Goal: Information Seeking & Learning: Learn about a topic

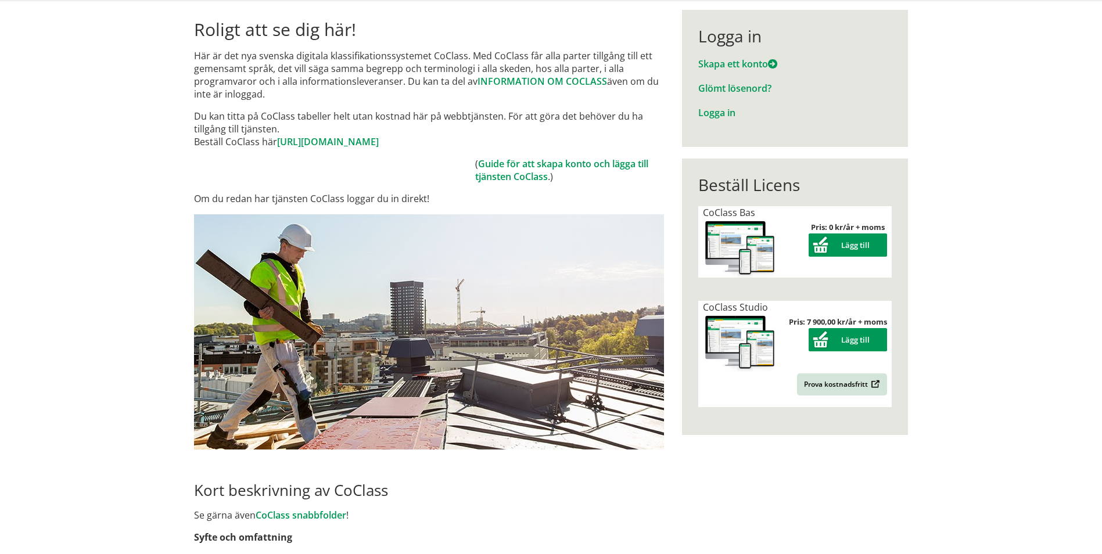
scroll to position [116, 0]
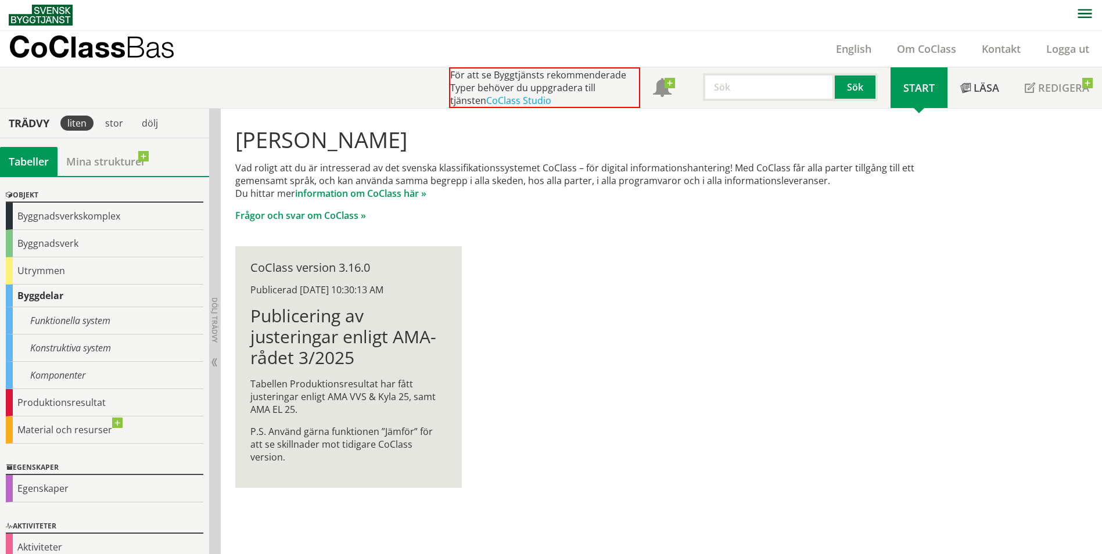
scroll to position [48, 0]
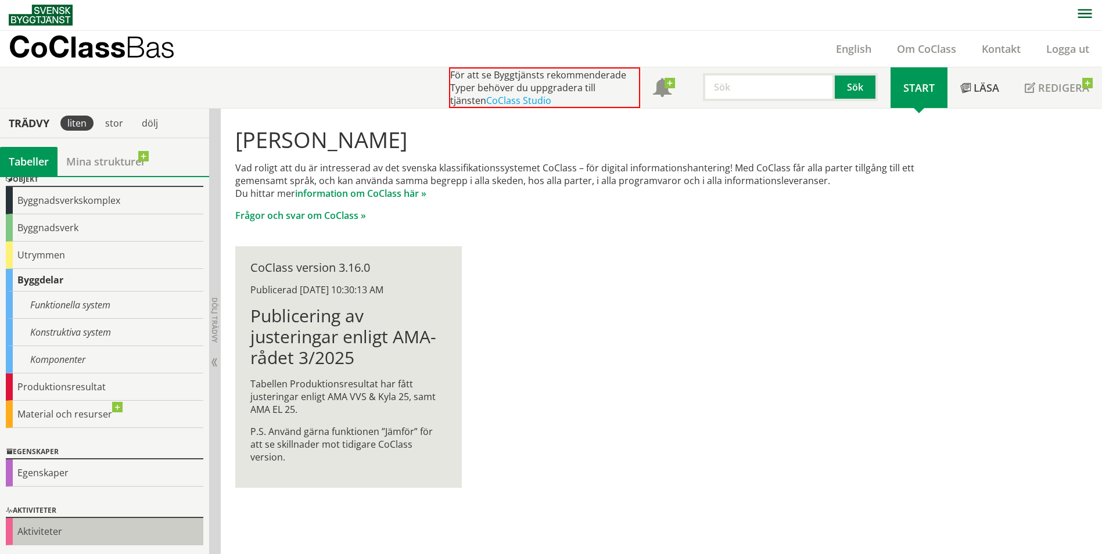
click at [39, 529] on div "Aktiviteter" at bounding box center [104, 531] width 197 height 27
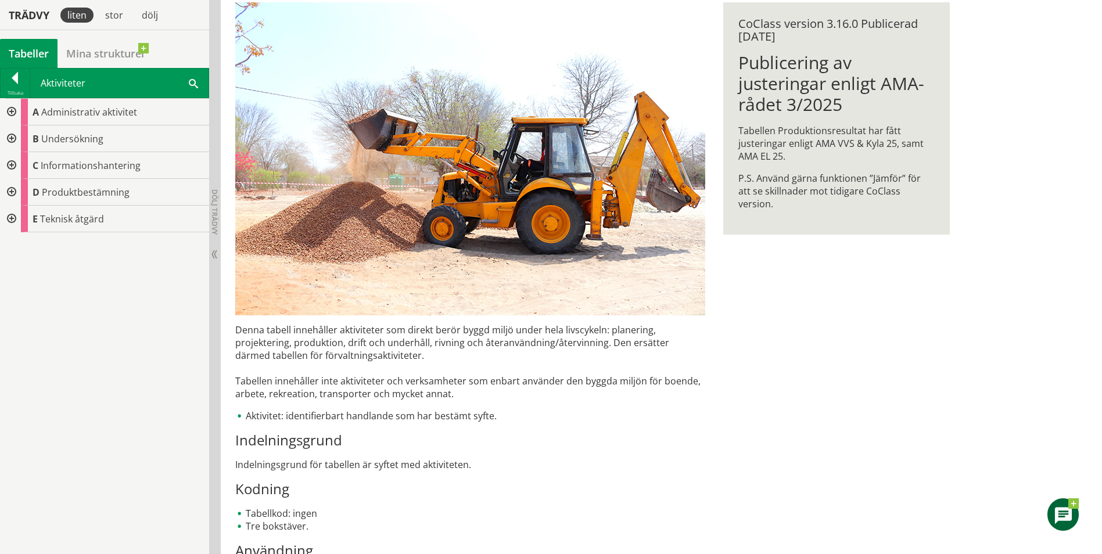
scroll to position [208, 0]
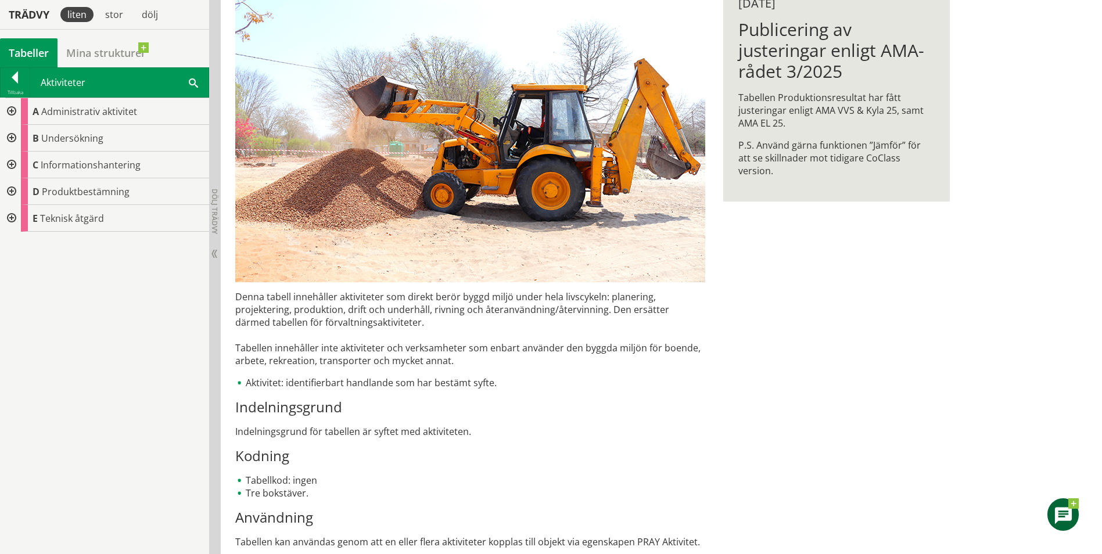
click at [10, 110] on div at bounding box center [10, 111] width 21 height 27
click at [19, 139] on div at bounding box center [19, 138] width 21 height 27
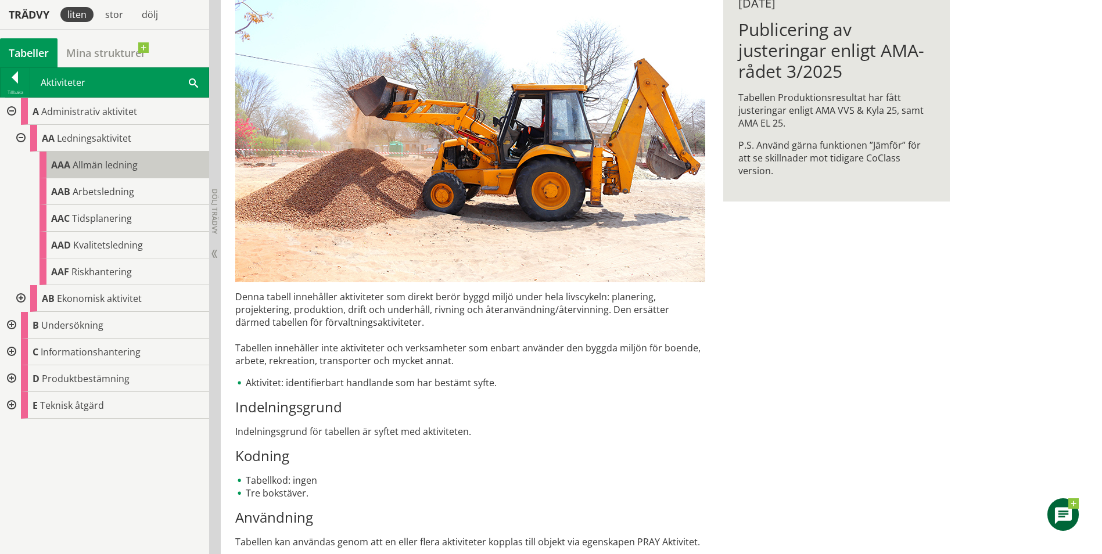
click at [73, 161] on span "Allmän ledning" at bounding box center [105, 165] width 65 height 13
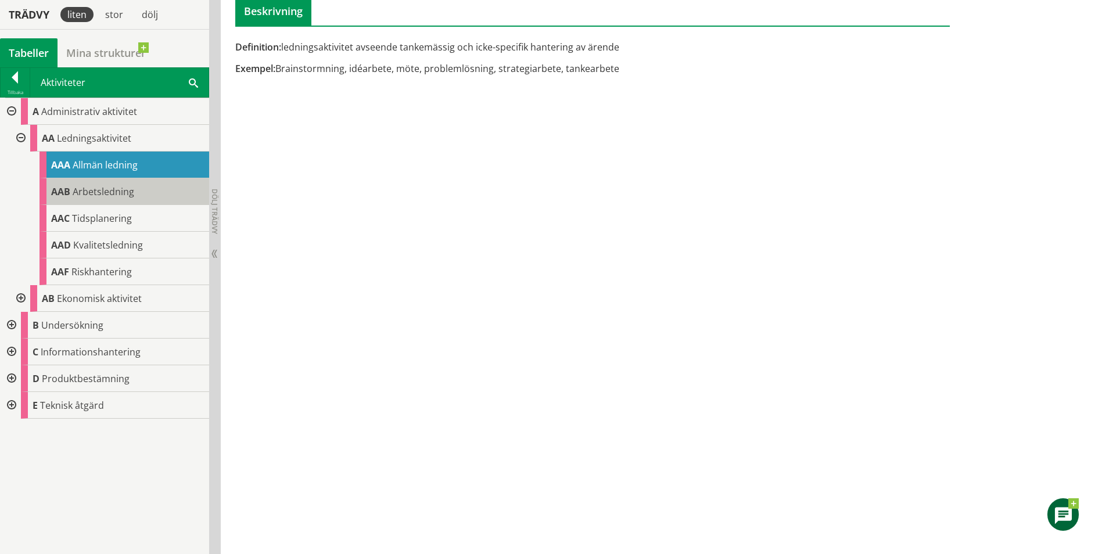
click at [79, 183] on div "AAB Arbetsledning" at bounding box center [124, 191] width 170 height 27
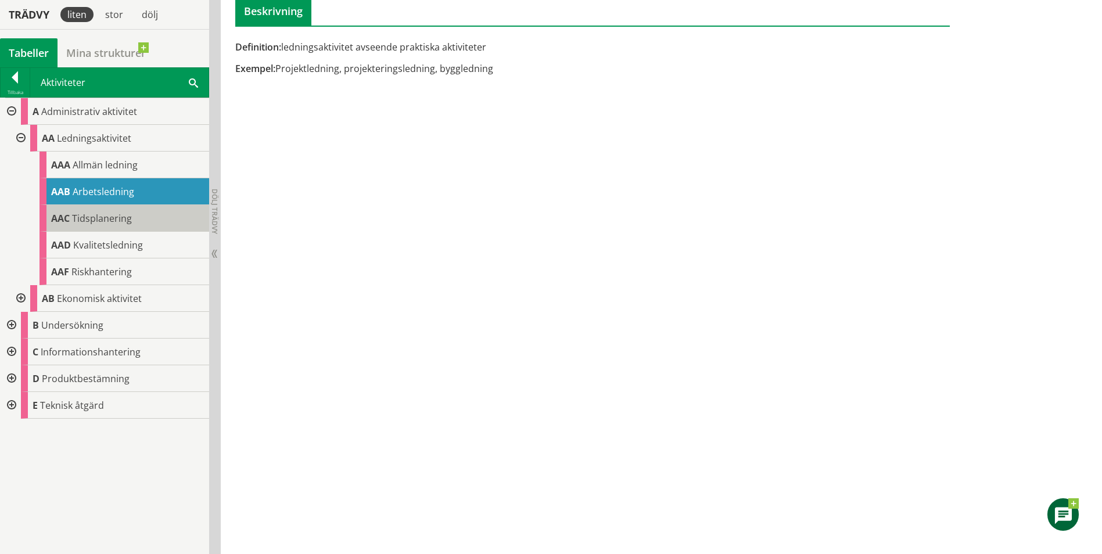
click at [84, 218] on body "AMA AMA Beskrivningsverktyg AMA Funktion BSAB Bygginfo Byggjura Byggkatalogen B…" at bounding box center [551, 69] width 1102 height 554
click at [133, 222] on div "AAC Tidsplanering" at bounding box center [124, 218] width 170 height 27
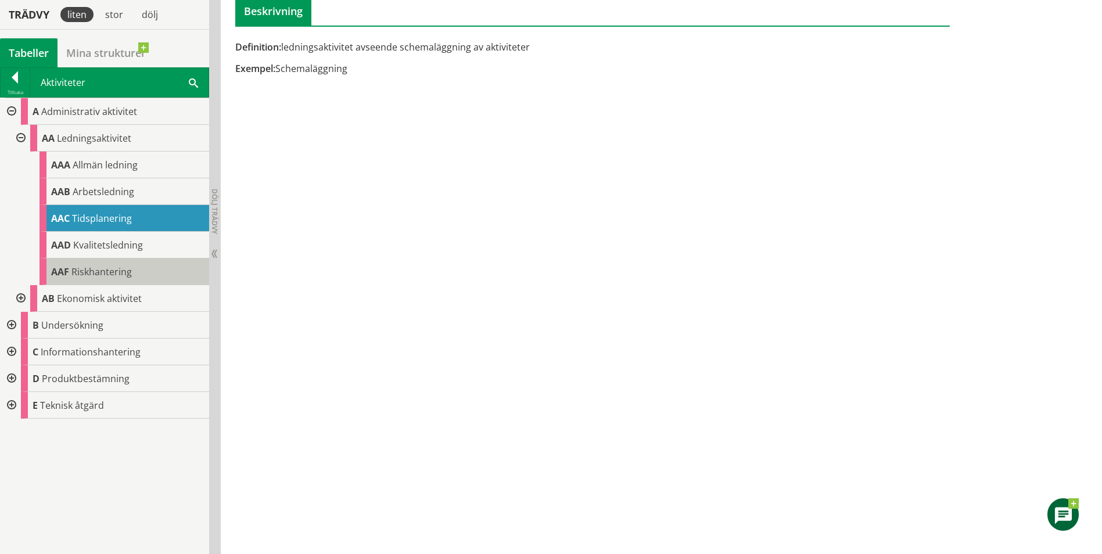
click at [125, 265] on span "Riskhantering" at bounding box center [101, 271] width 60 height 13
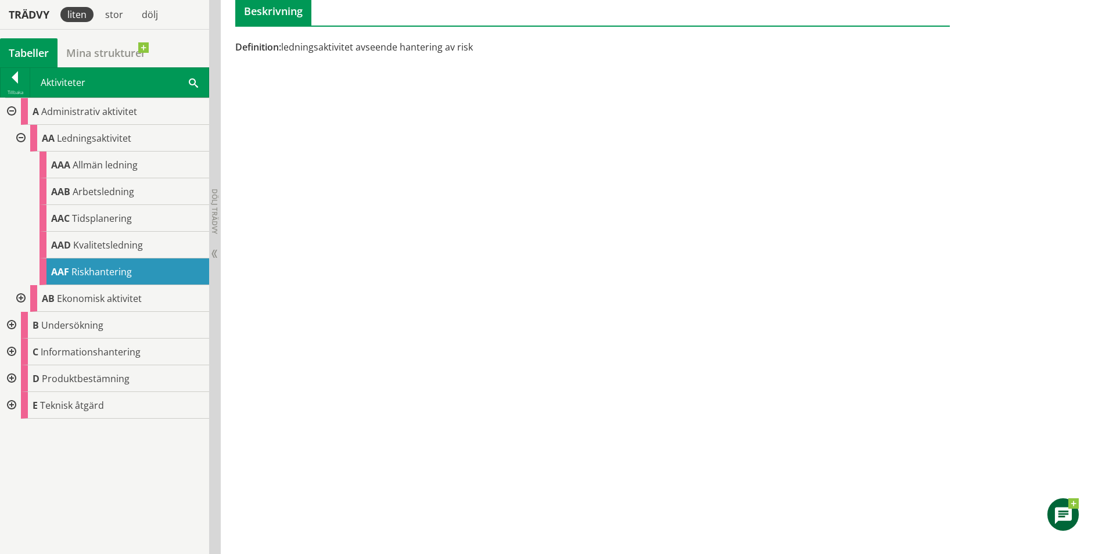
click at [17, 296] on div at bounding box center [19, 298] width 21 height 27
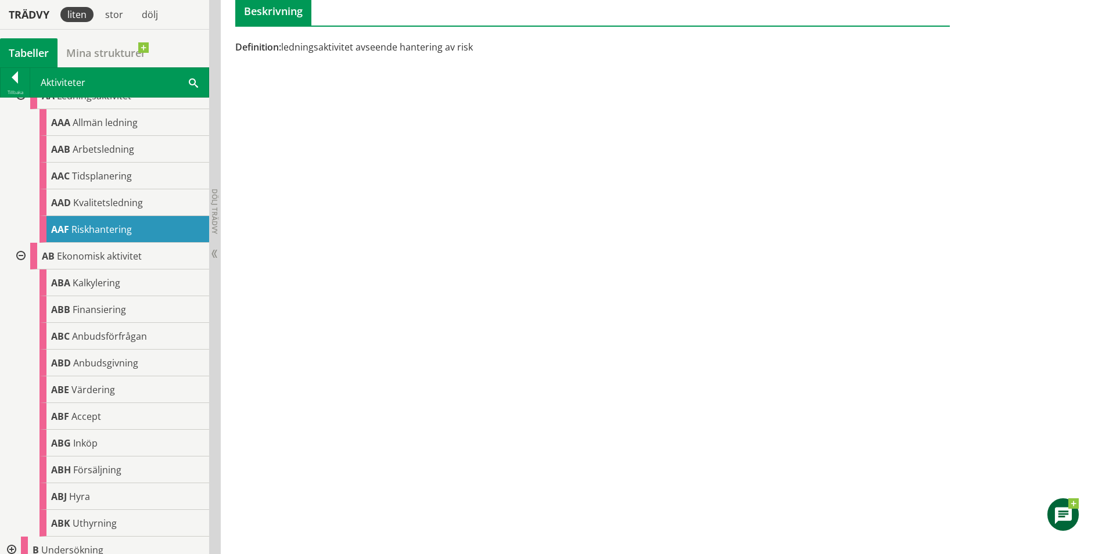
scroll to position [58, 0]
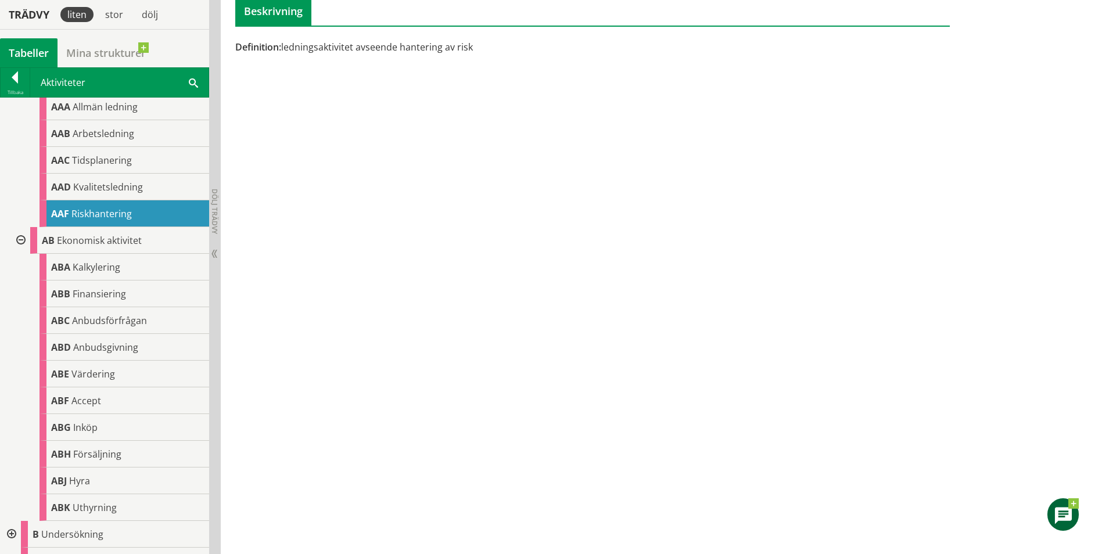
click at [15, 240] on div at bounding box center [19, 240] width 21 height 27
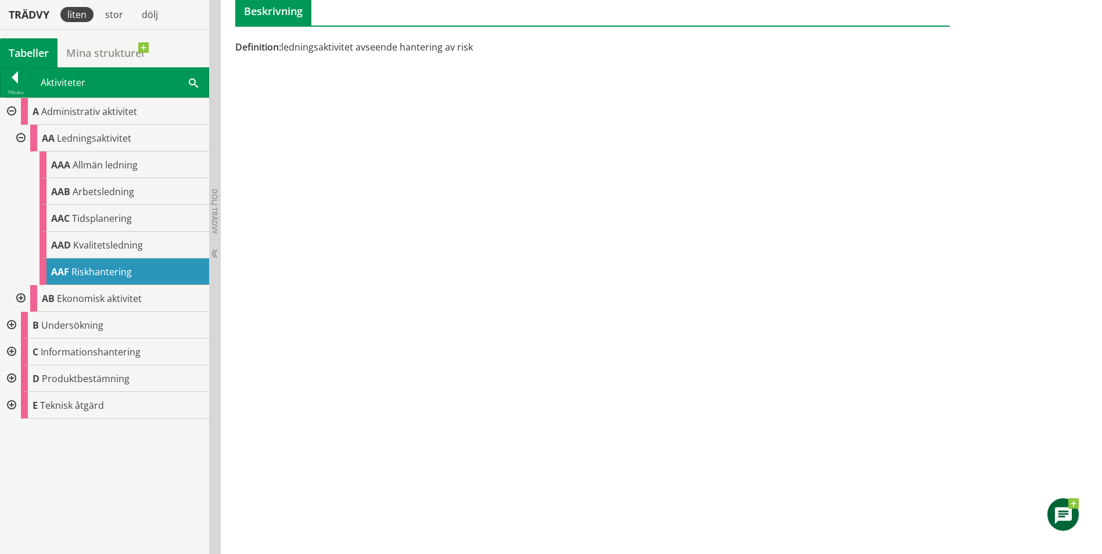
scroll to position [0, 0]
click at [8, 328] on div at bounding box center [10, 325] width 21 height 27
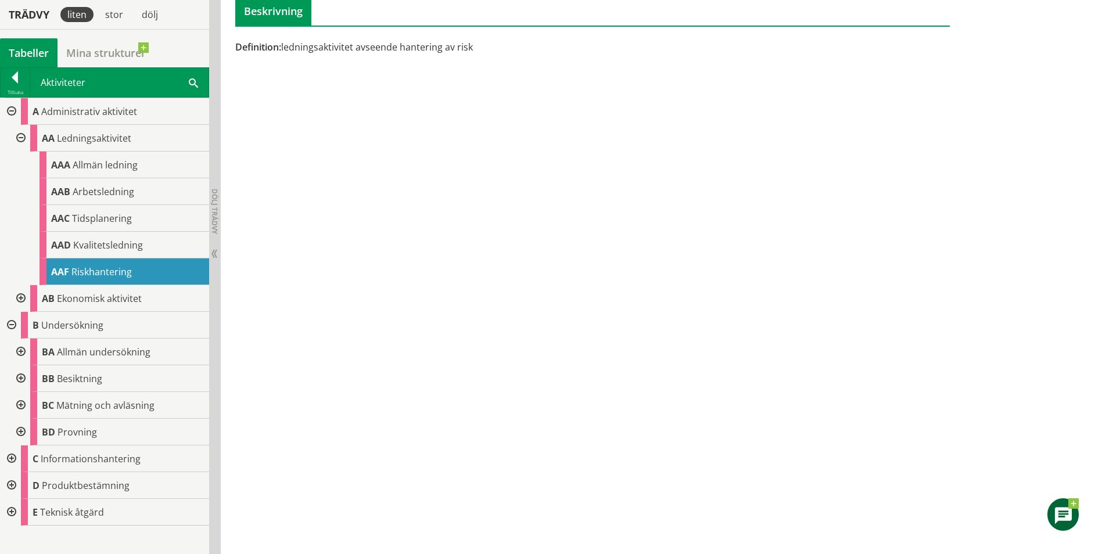
click at [19, 352] on div at bounding box center [19, 352] width 21 height 27
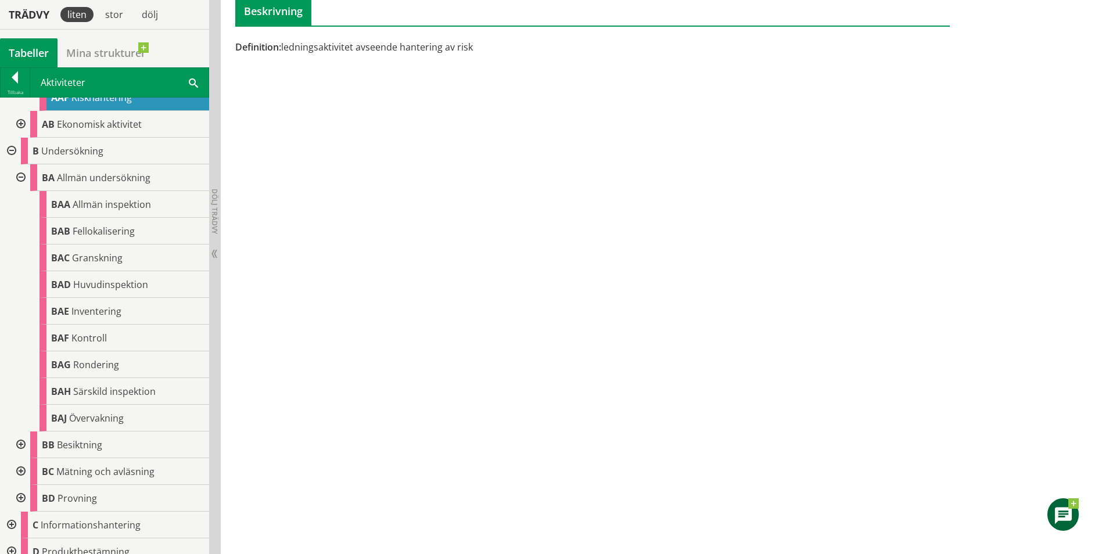
scroll to position [212, 0]
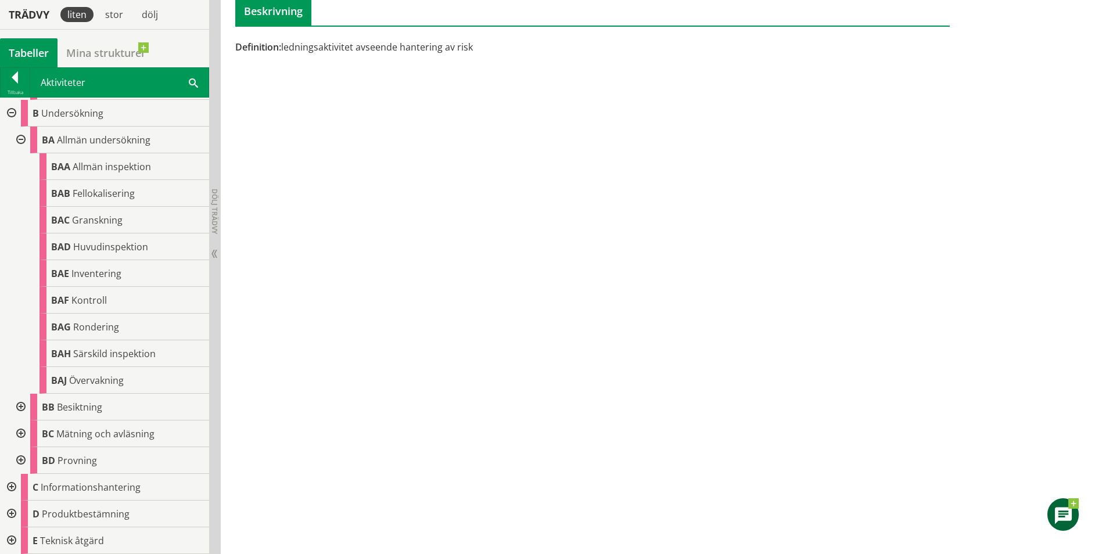
click at [12, 542] on div at bounding box center [10, 540] width 21 height 27
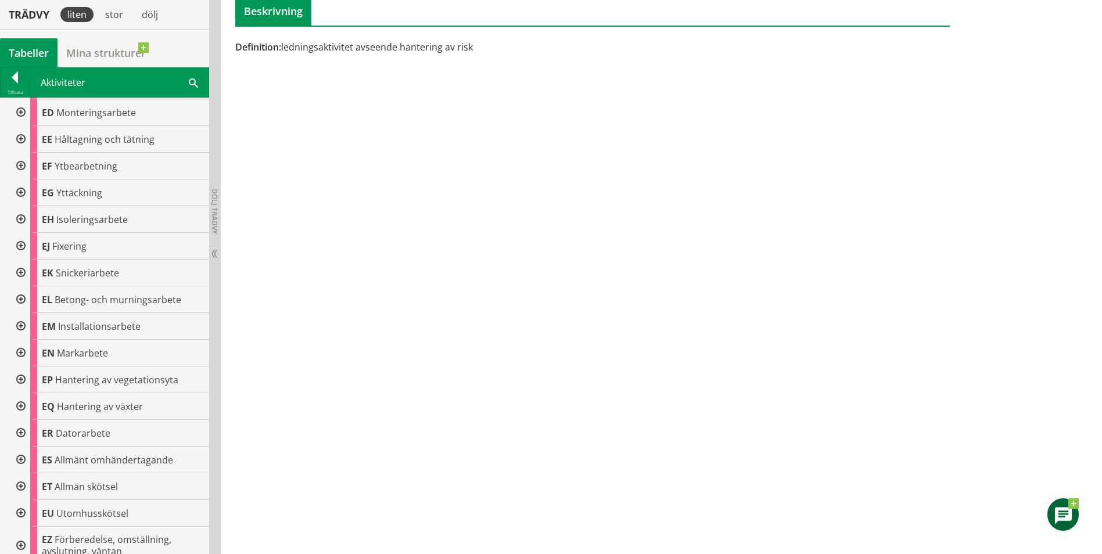
scroll to position [757, 0]
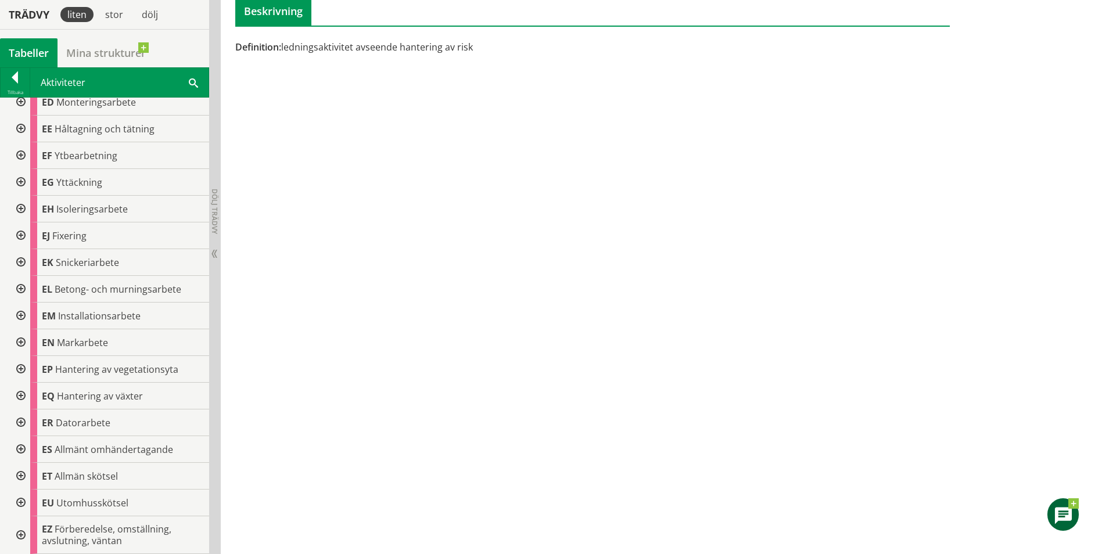
click at [24, 472] on div at bounding box center [19, 476] width 21 height 27
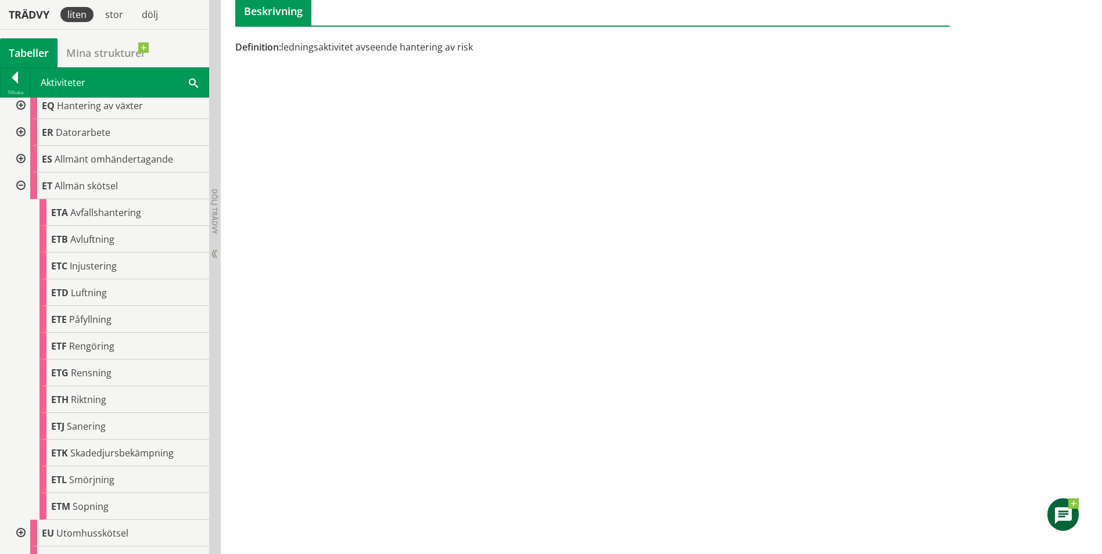
scroll to position [1078, 0]
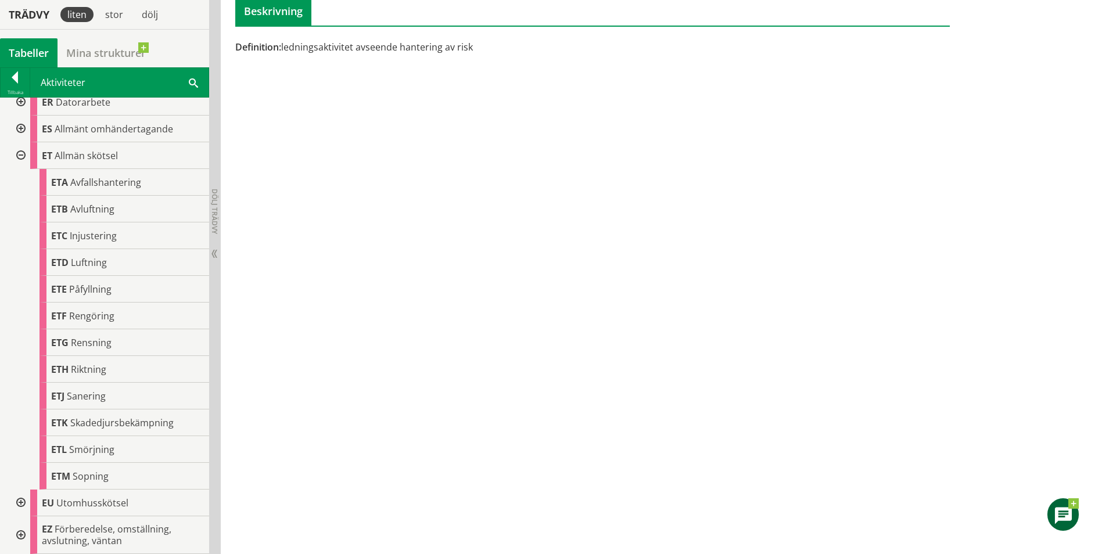
click at [20, 534] on div at bounding box center [19, 535] width 21 height 38
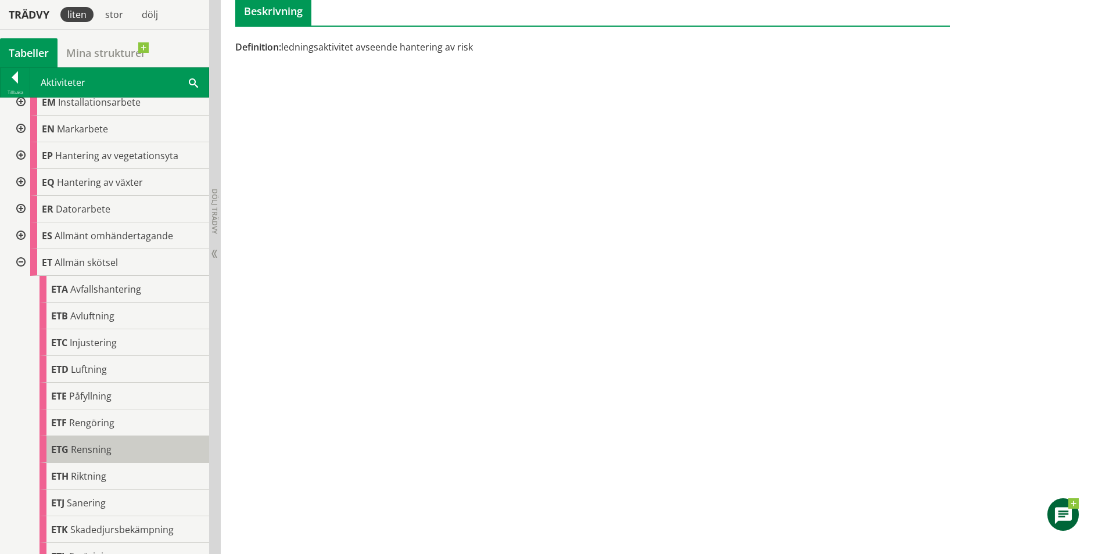
scroll to position [952, 0]
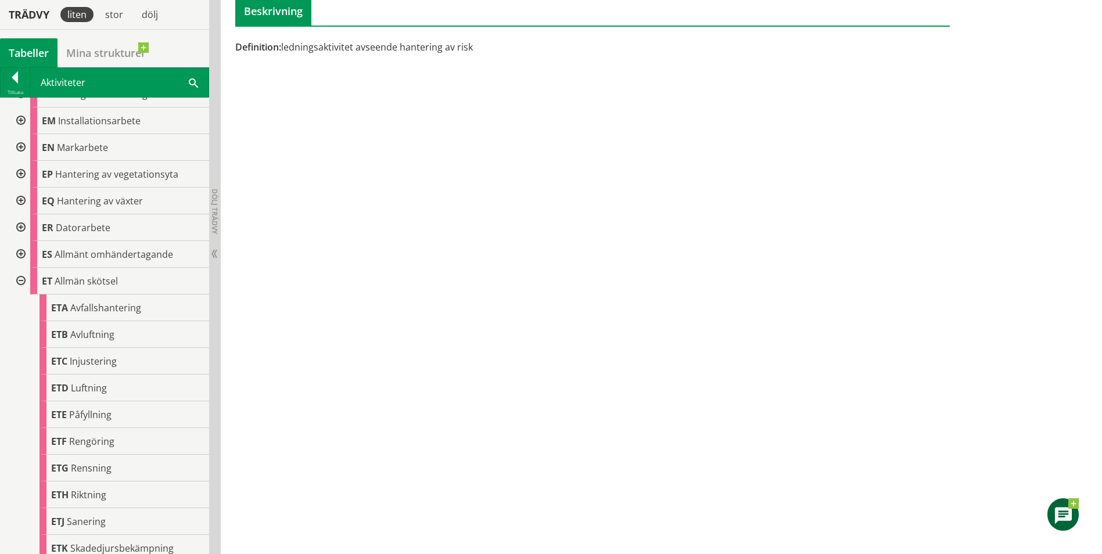
click at [20, 253] on div at bounding box center [19, 254] width 21 height 27
click at [20, 227] on div at bounding box center [19, 227] width 21 height 27
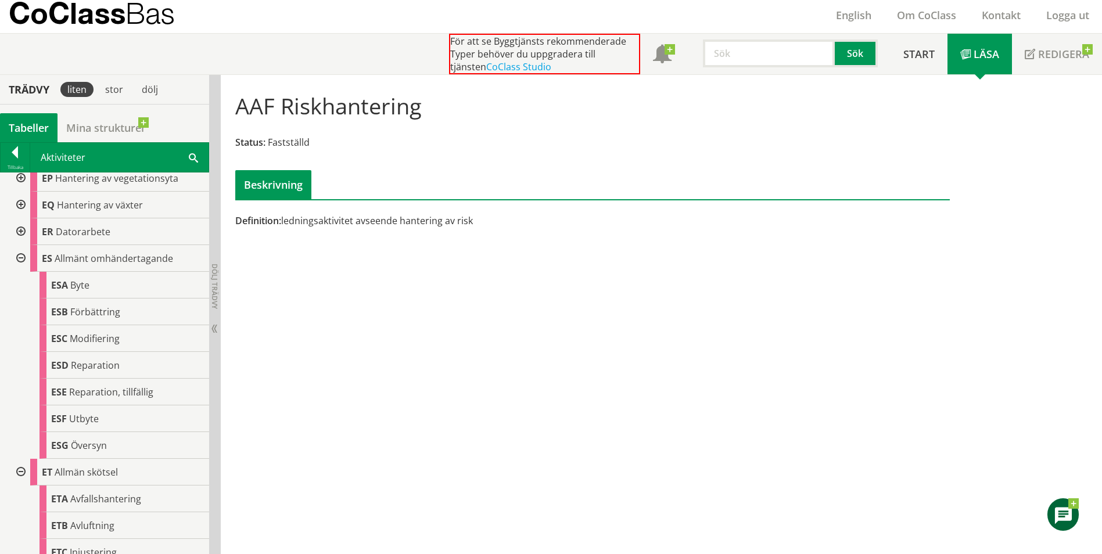
scroll to position [34, 0]
click at [19, 263] on div at bounding box center [19, 259] width 21 height 27
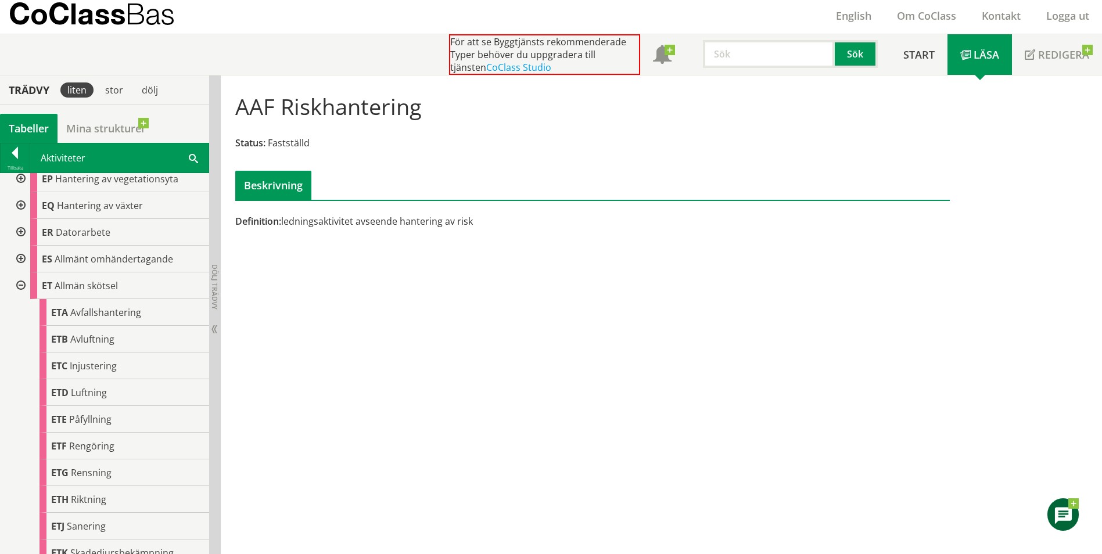
click at [15, 283] on div at bounding box center [19, 285] width 21 height 27
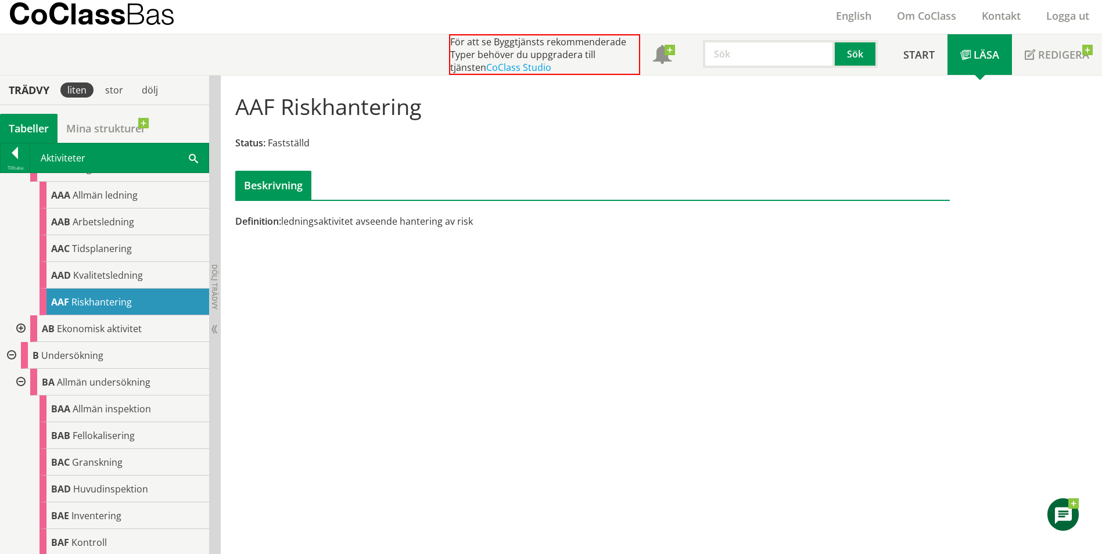
scroll to position [0, 0]
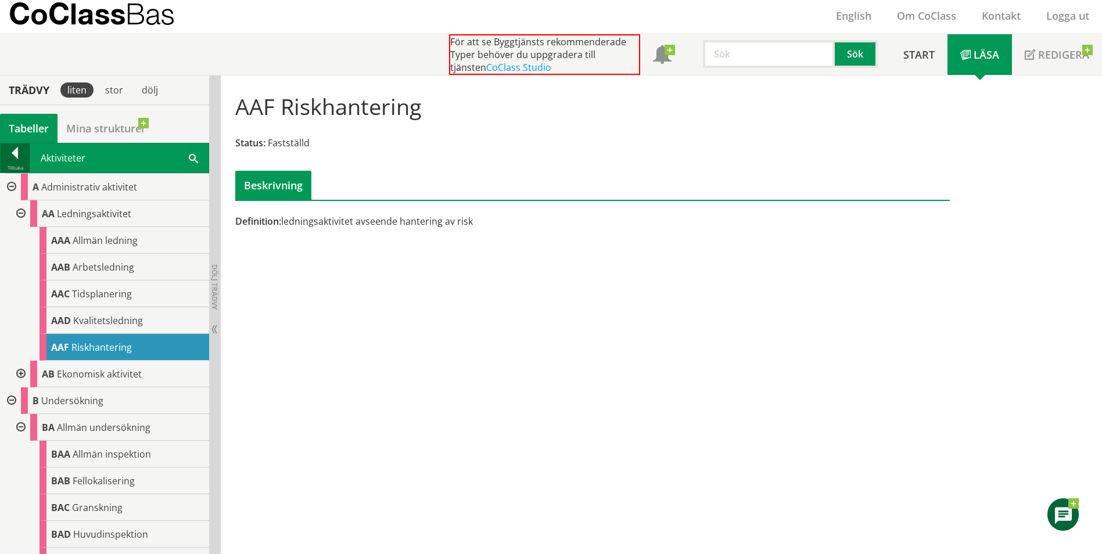
click at [15, 152] on div at bounding box center [15, 155] width 29 height 16
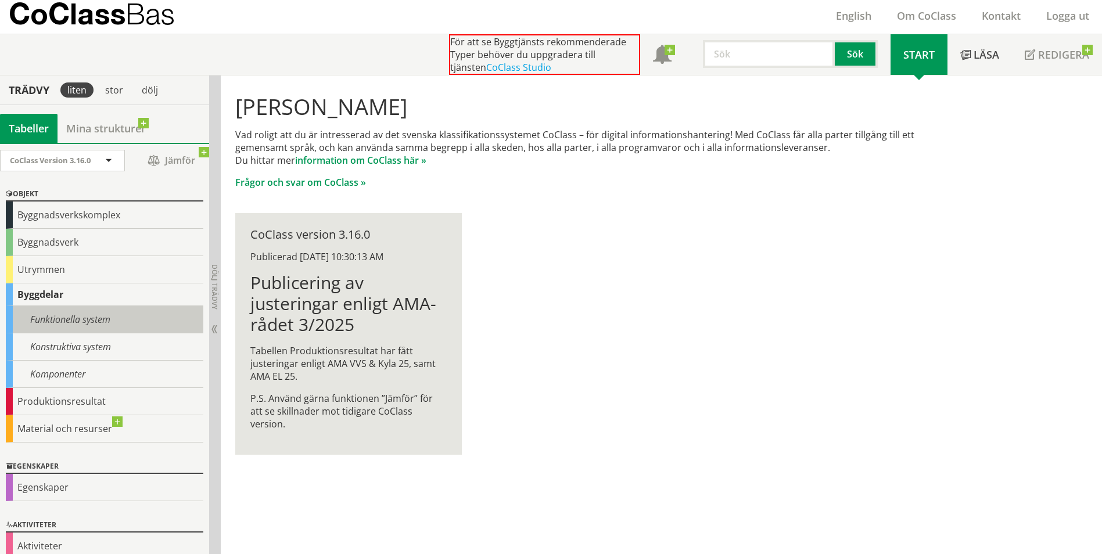
click at [87, 315] on div "Funktionella system" at bounding box center [104, 319] width 197 height 27
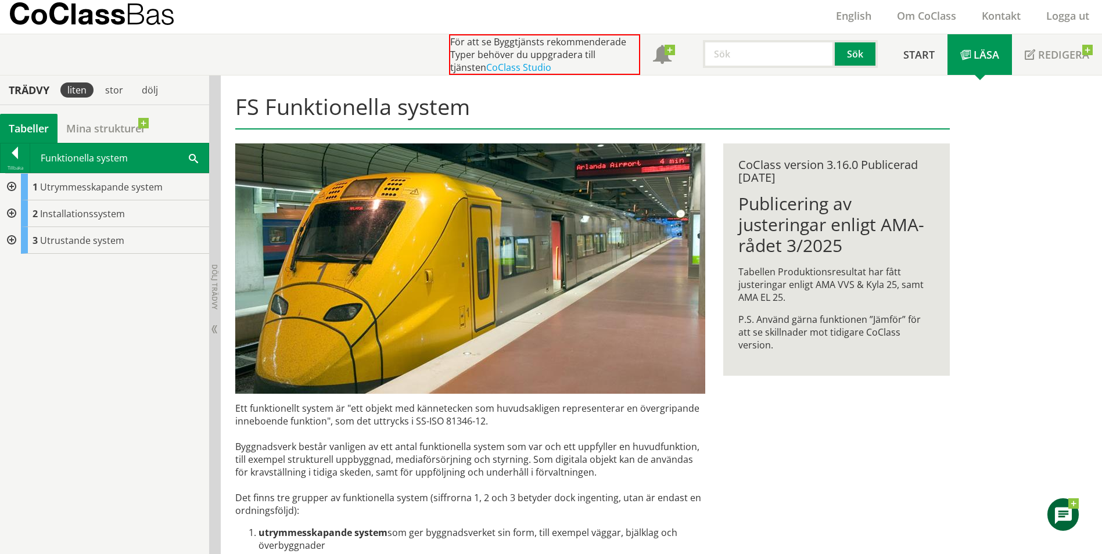
click at [8, 236] on div at bounding box center [10, 240] width 21 height 27
click at [190, 156] on span at bounding box center [193, 158] width 9 height 12
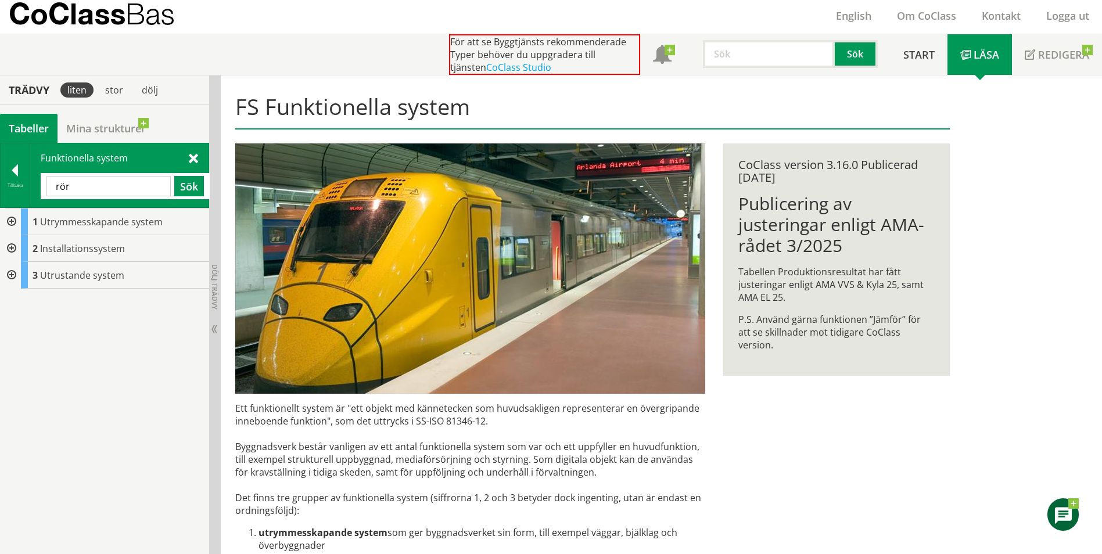
type input "rör"
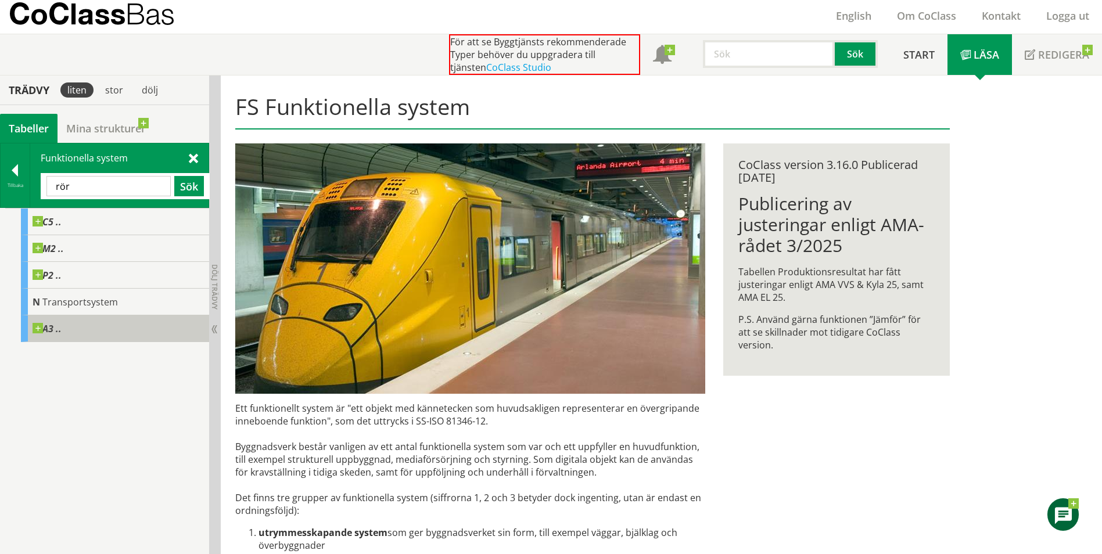
click at [62, 323] on span at bounding box center [62, 323] width 0 height 0
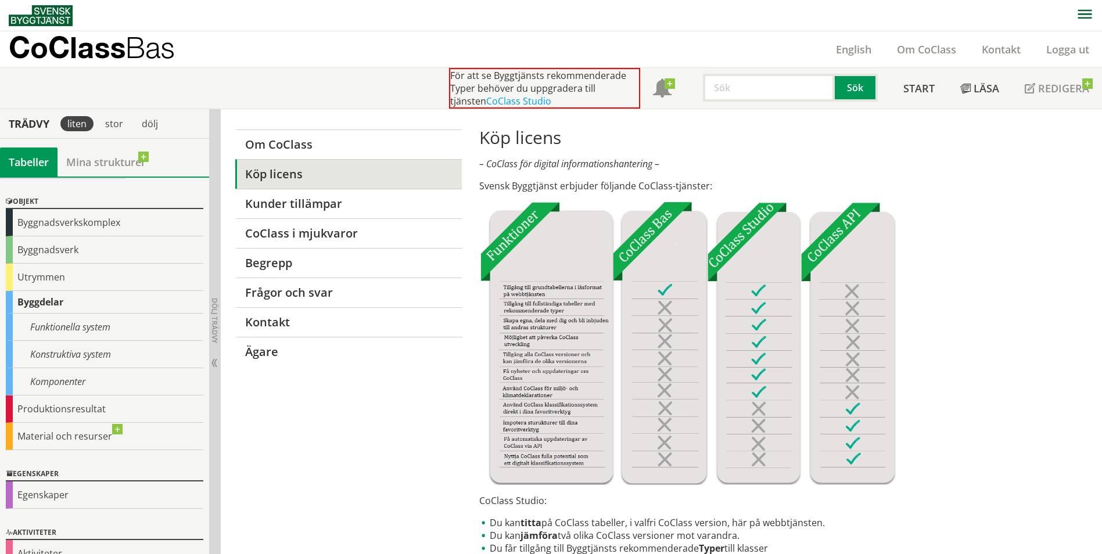
scroll to position [48, 0]
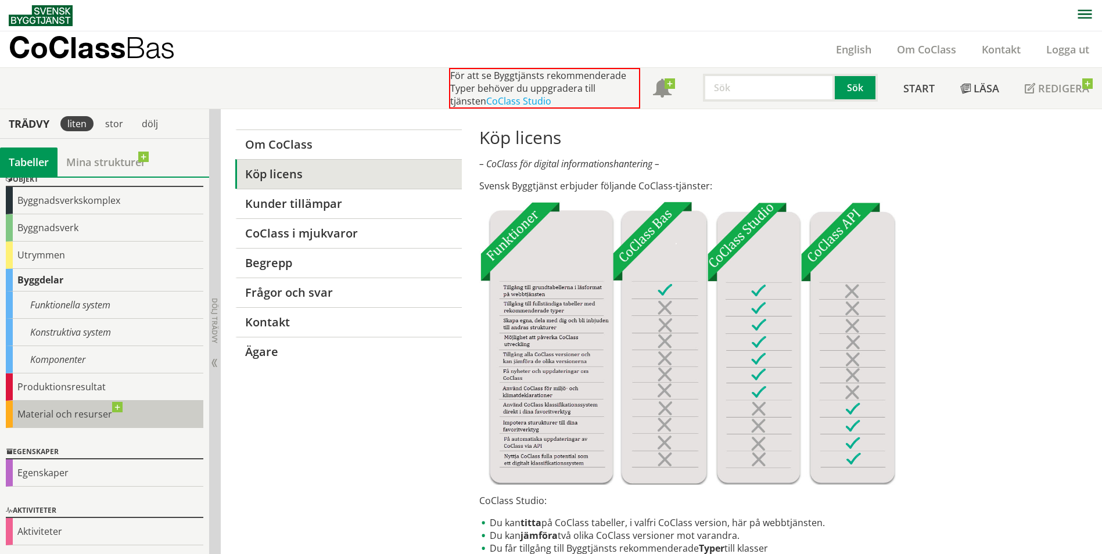
click at [81, 411] on div "Material och resurser" at bounding box center [104, 414] width 197 height 27
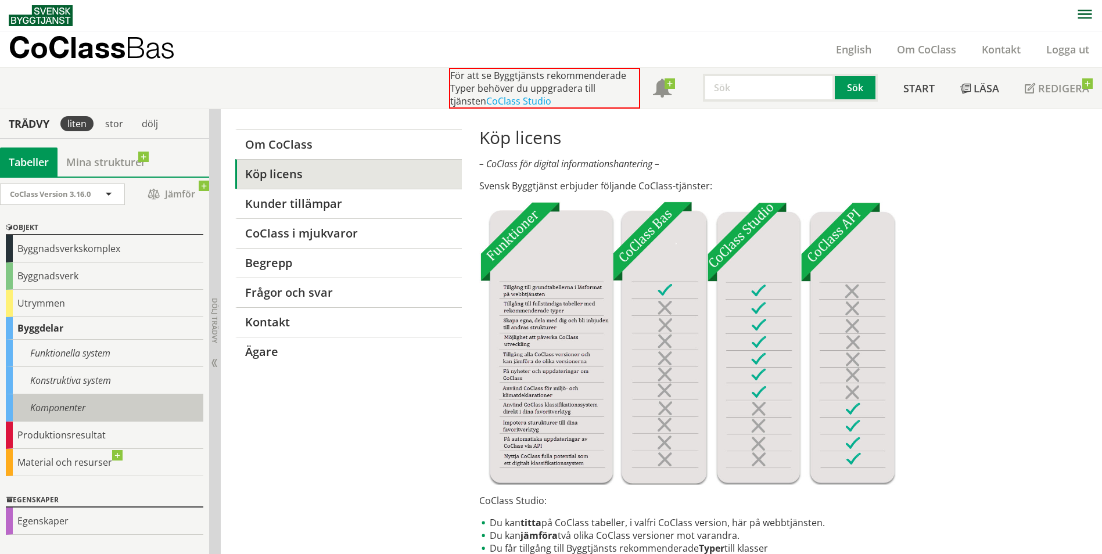
click at [89, 405] on div "Komponenter" at bounding box center [104, 407] width 197 height 27
click at [74, 406] on div "Komponenter" at bounding box center [104, 407] width 197 height 27
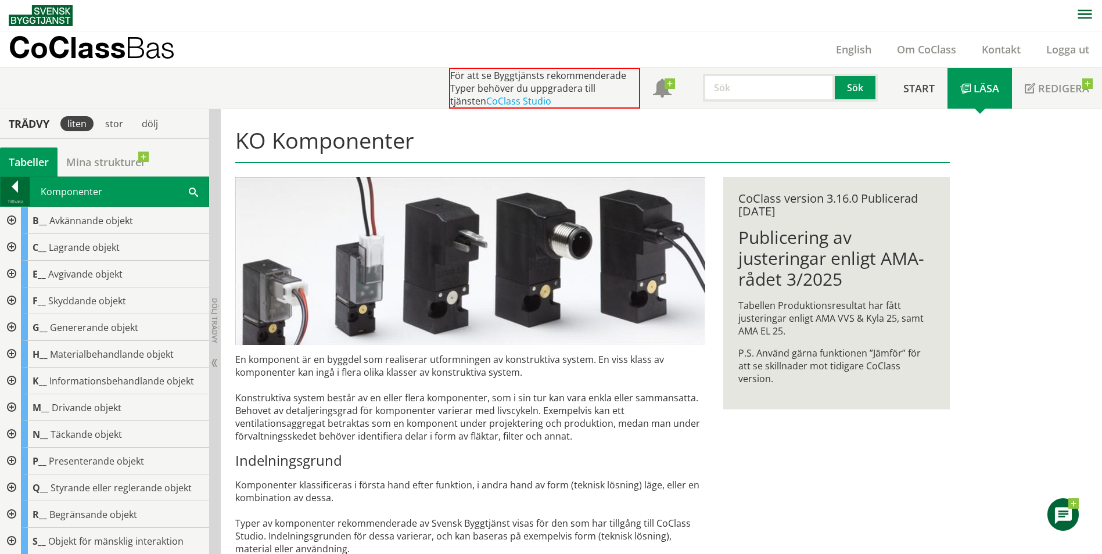
click at [20, 187] on div at bounding box center [15, 189] width 29 height 16
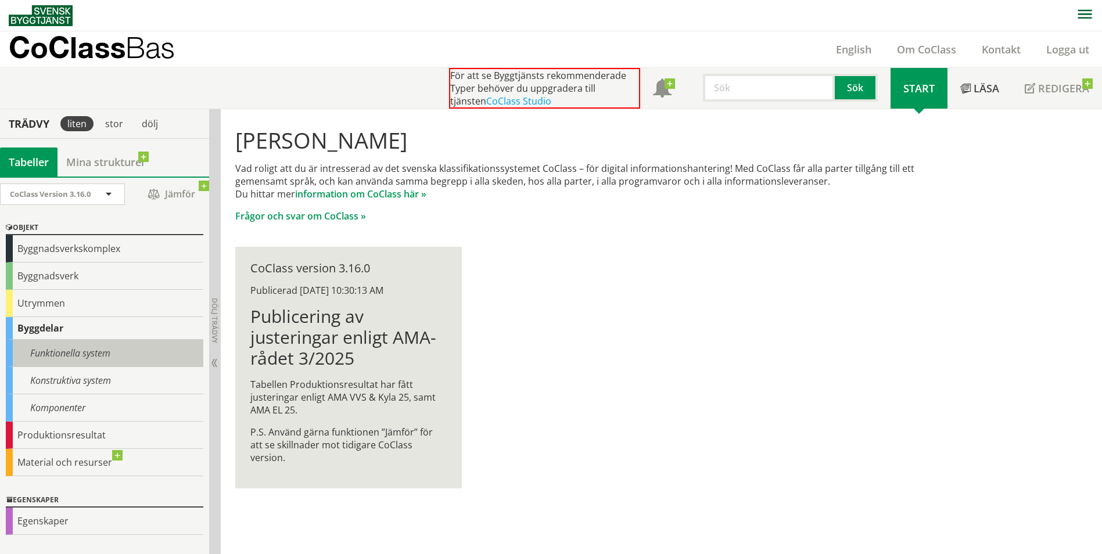
click at [28, 356] on div "Funktionella system" at bounding box center [104, 353] width 197 height 27
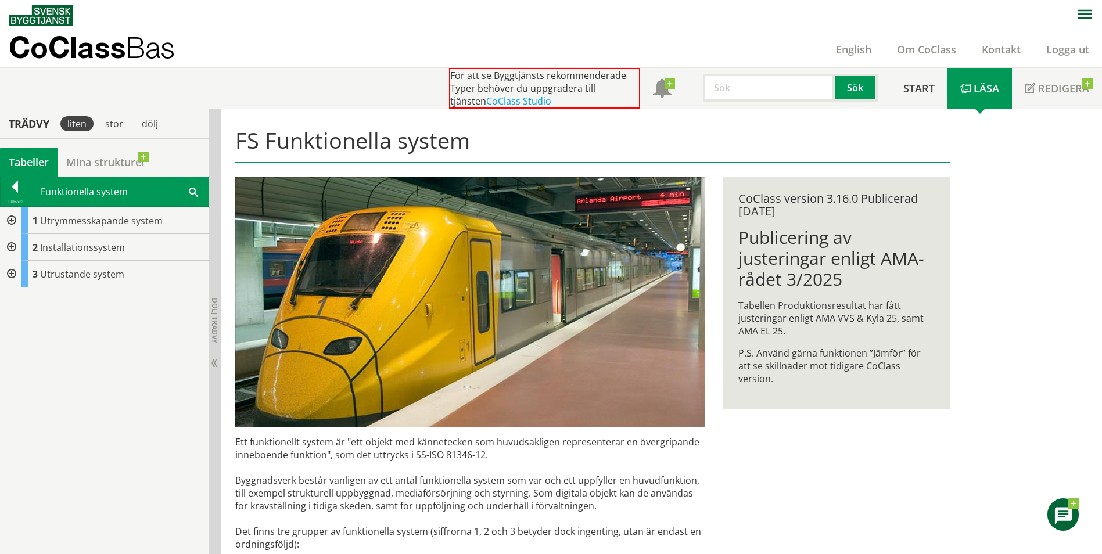
click at [8, 247] on div at bounding box center [10, 247] width 21 height 27
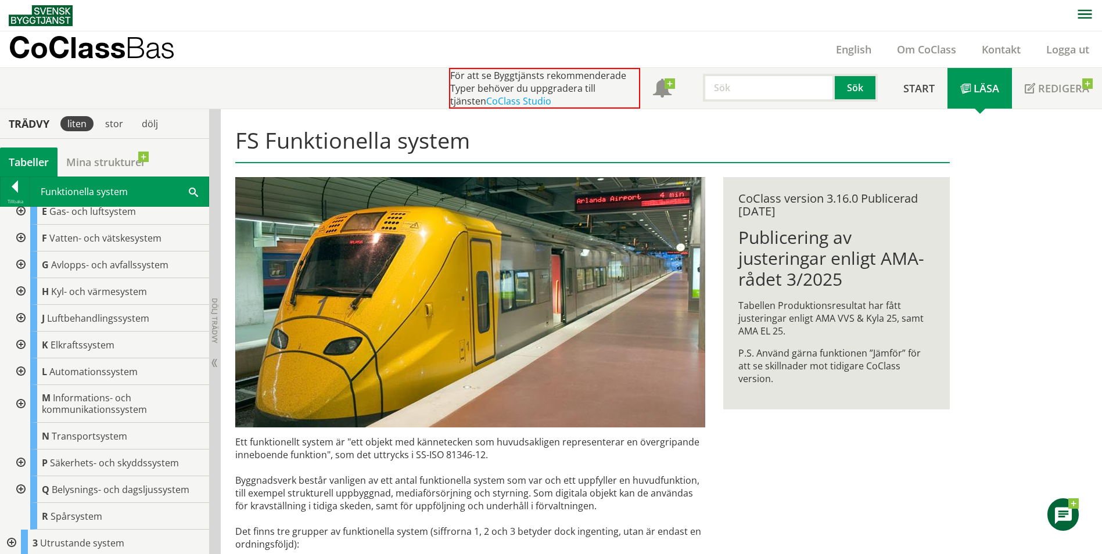
scroll to position [65, 0]
click at [53, 434] on span "Transportsystem" at bounding box center [89, 433] width 75 height 13
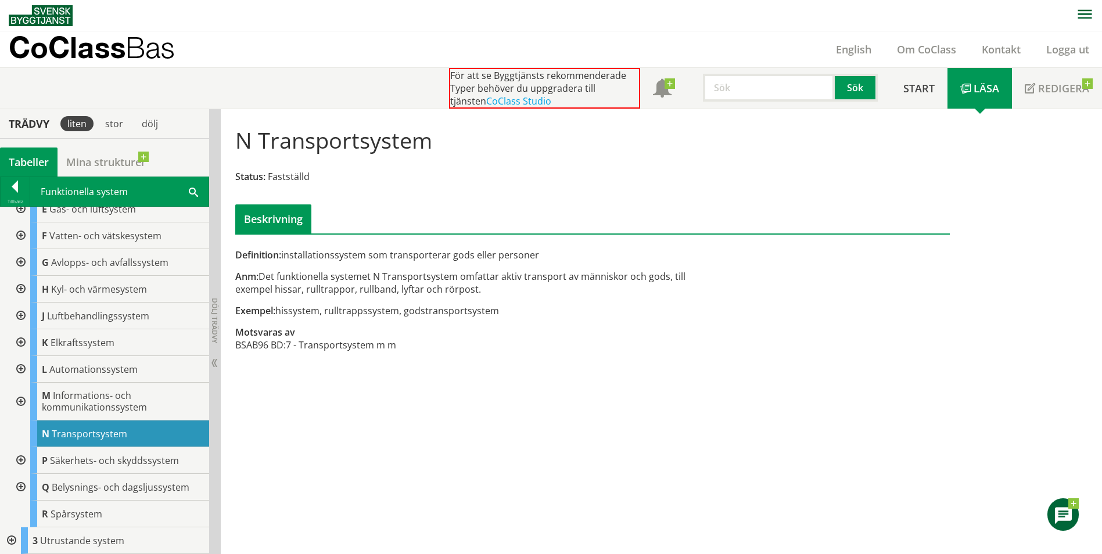
click at [23, 460] on div at bounding box center [19, 460] width 21 height 27
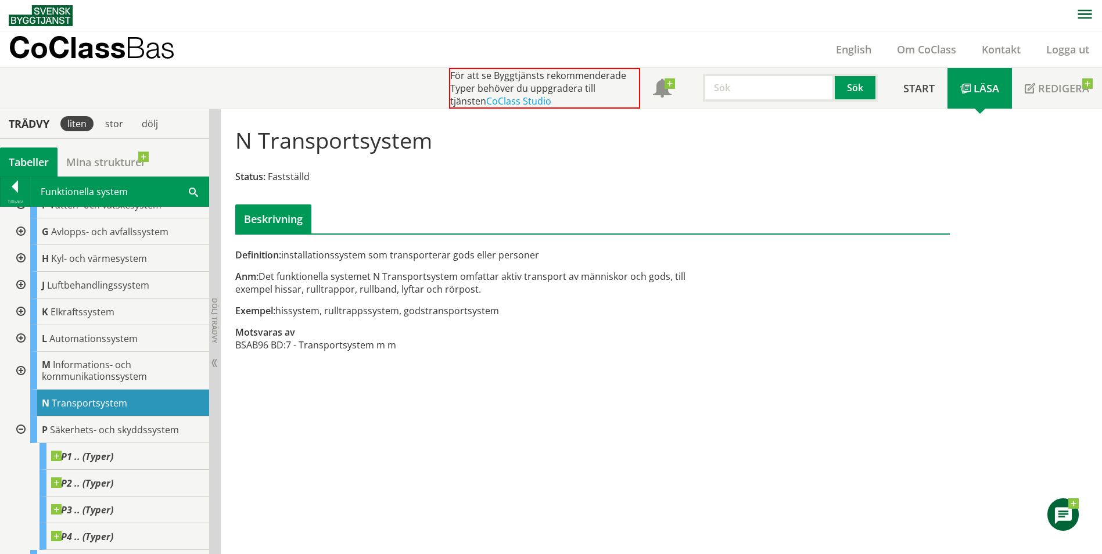
scroll to position [123, 0]
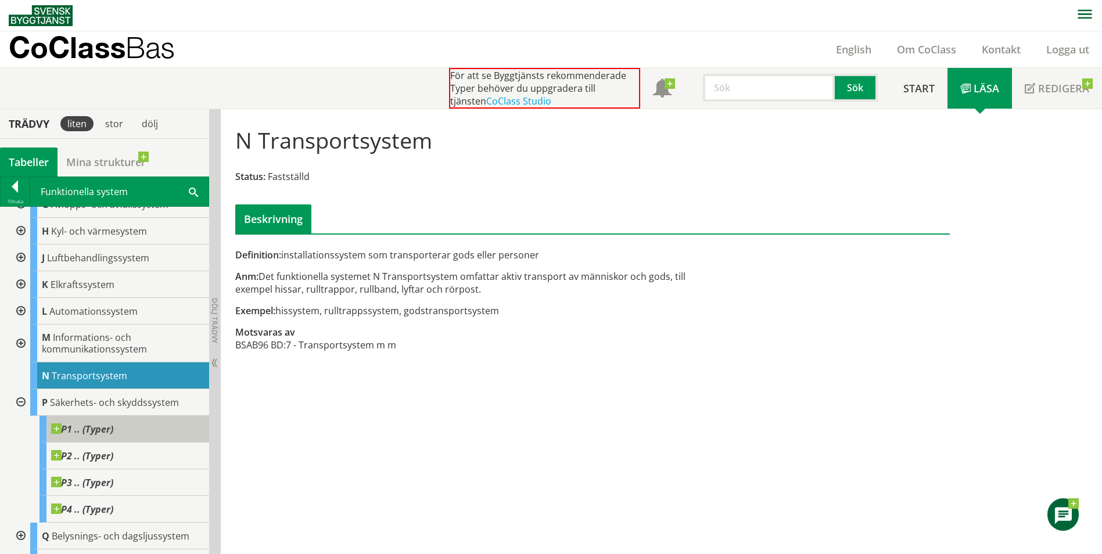
click at [113, 423] on span at bounding box center [113, 423] width 0 height 0
